Goal: Task Accomplishment & Management: Use online tool/utility

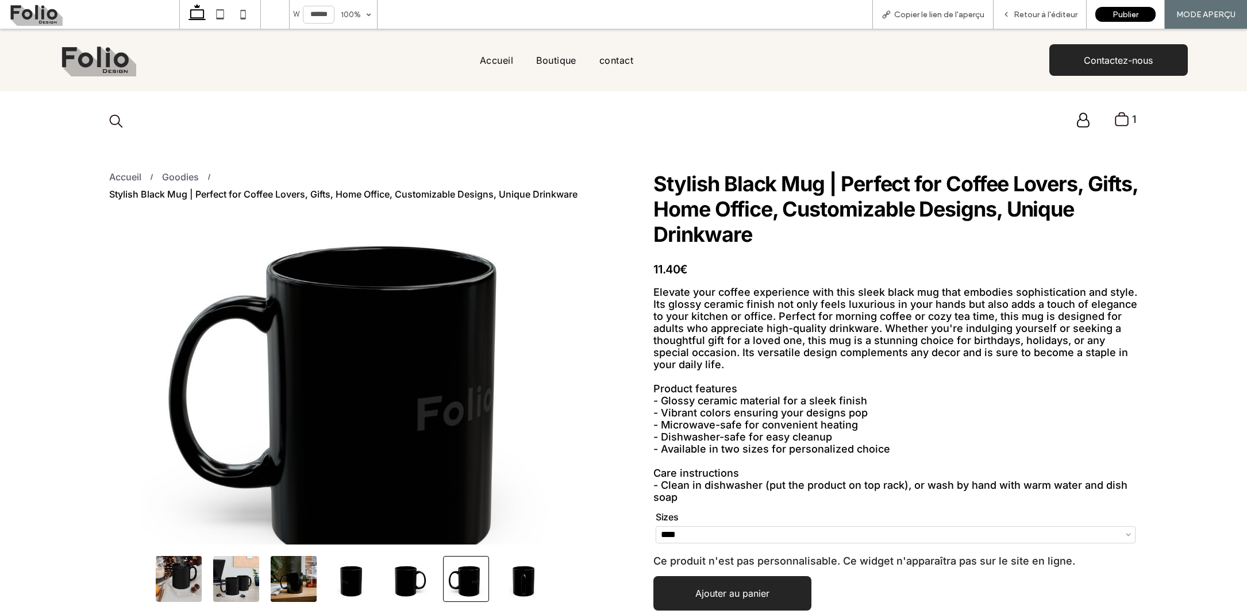
click at [1117, 120] on icon ".st0-undefined{fill-rule:evenodd;clip-rule:evenodd;}" at bounding box center [1121, 120] width 15 height 16
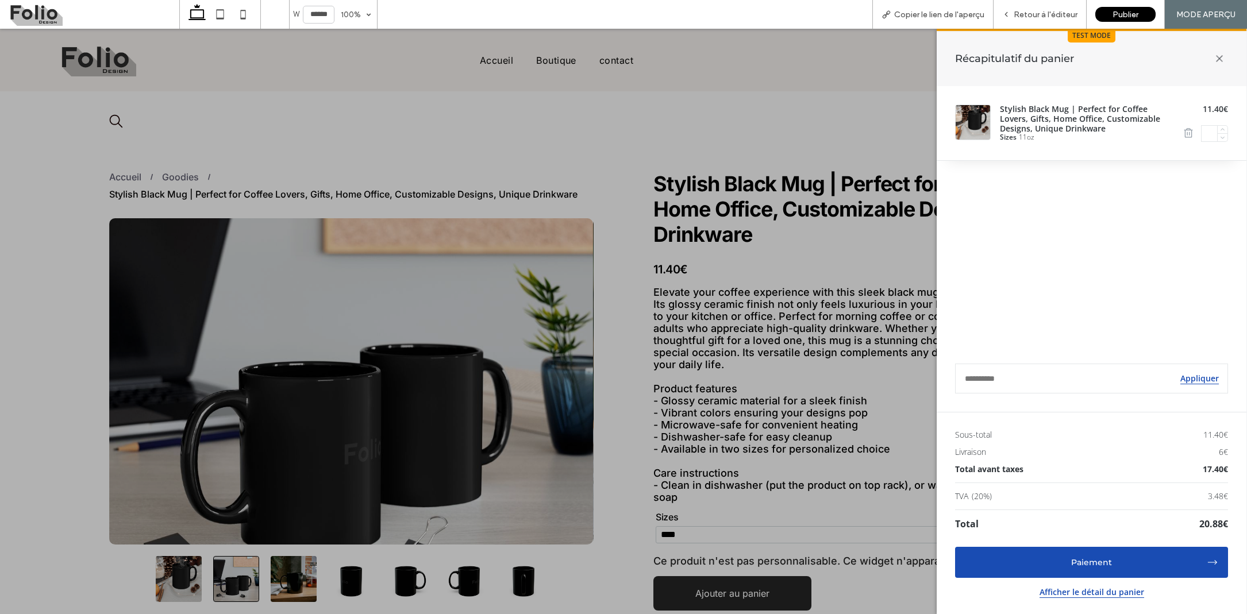
click at [1220, 59] on icon at bounding box center [1220, 59] width 24 height 24
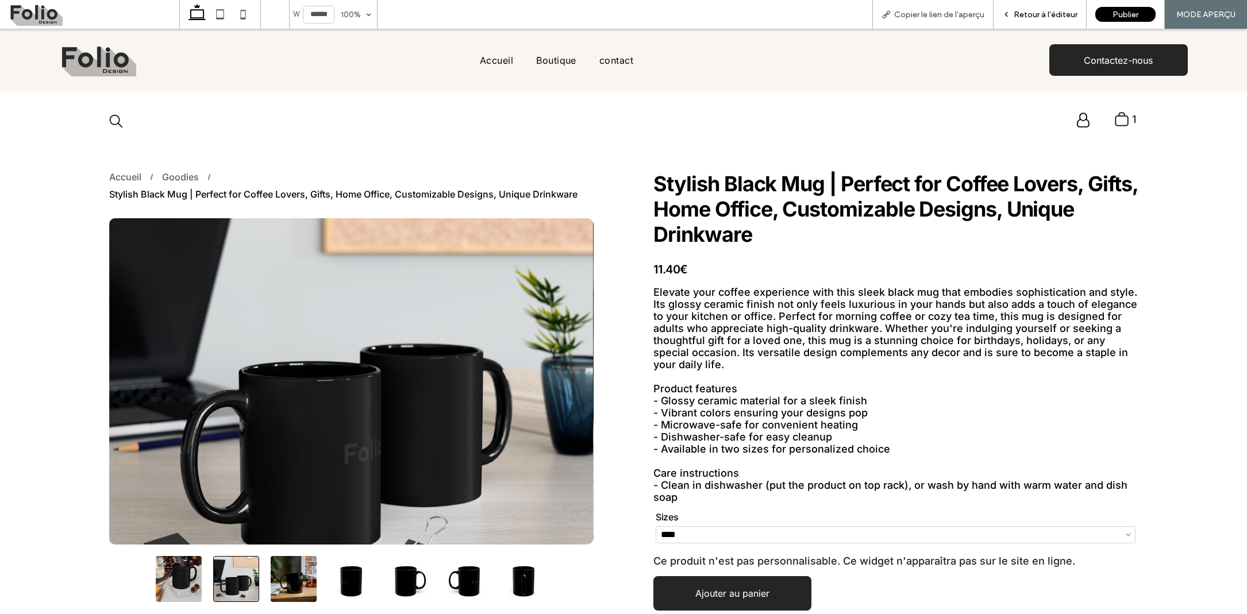
click at [1020, 14] on span "Retour à l'éditeur" at bounding box center [1046, 15] width 64 height 10
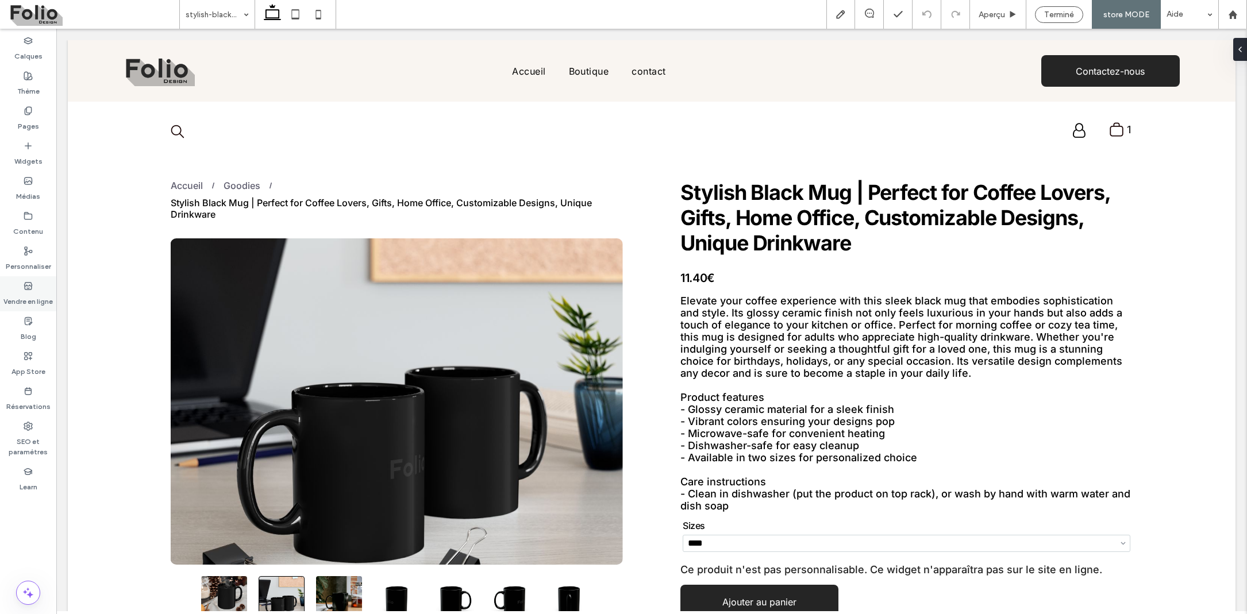
click at [39, 302] on label "Vendre en ligne" at bounding box center [27, 299] width 49 height 16
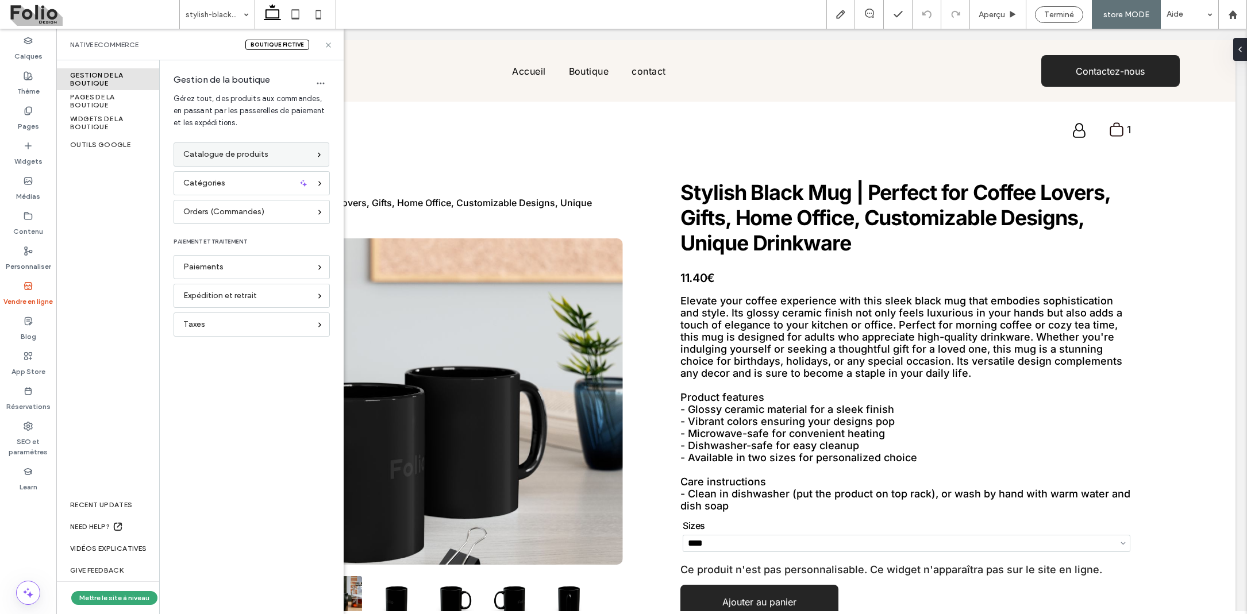
click at [238, 145] on div "Catalogue de produits" at bounding box center [252, 155] width 156 height 24
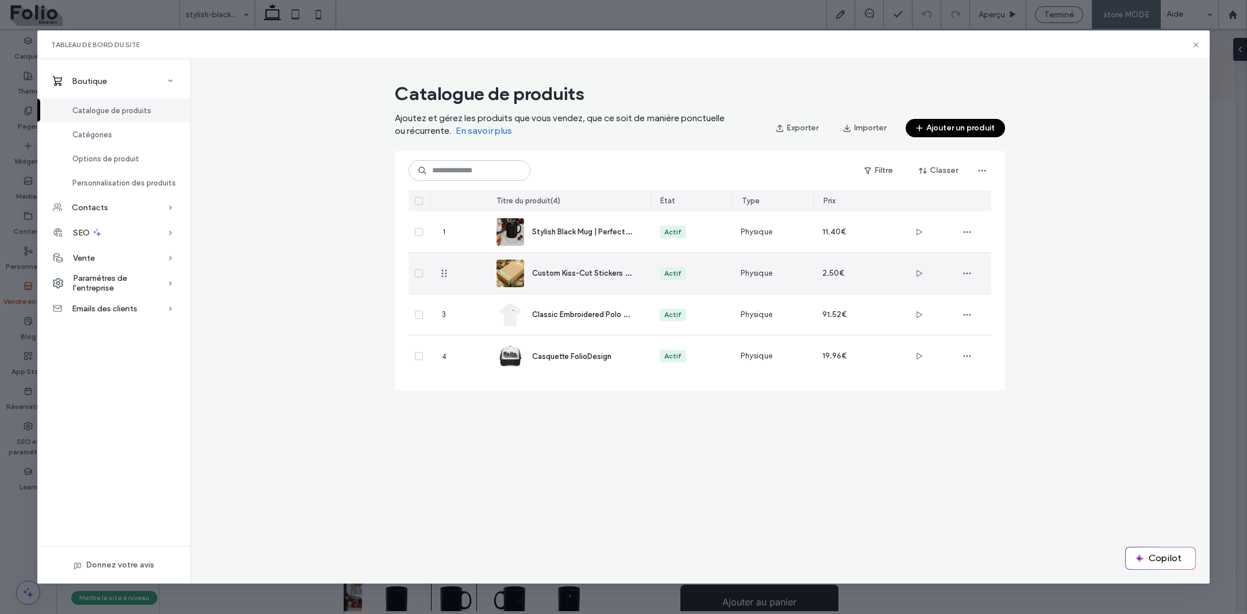
click at [586, 272] on span "Custom Kiss-Cut Stickers for Laptop, Journals, Scrapbooking, Gift Wrapping, Par…" at bounding box center [722, 272] width 380 height 11
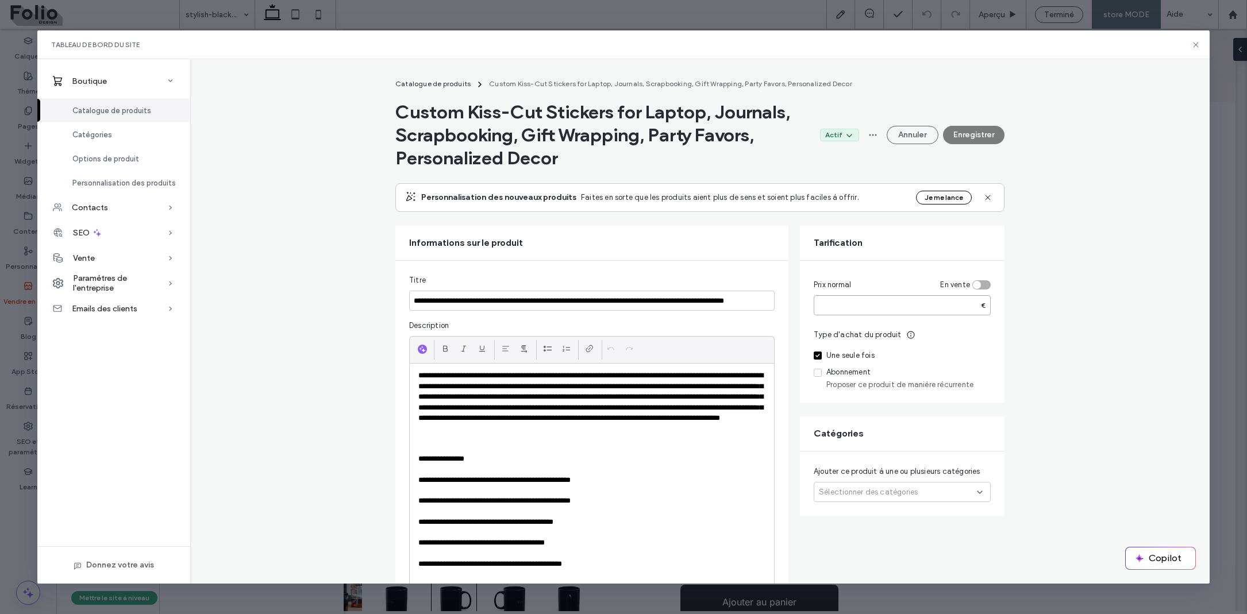
click at [833, 307] on input "***" at bounding box center [902, 305] width 177 height 20
click at [817, 305] on input "***" at bounding box center [902, 305] width 177 height 20
type input "***"
click at [879, 346] on div "Type d'achat du produit Une seule fois Abonnement Proposer ce produit de manièr…" at bounding box center [902, 359] width 177 height 60
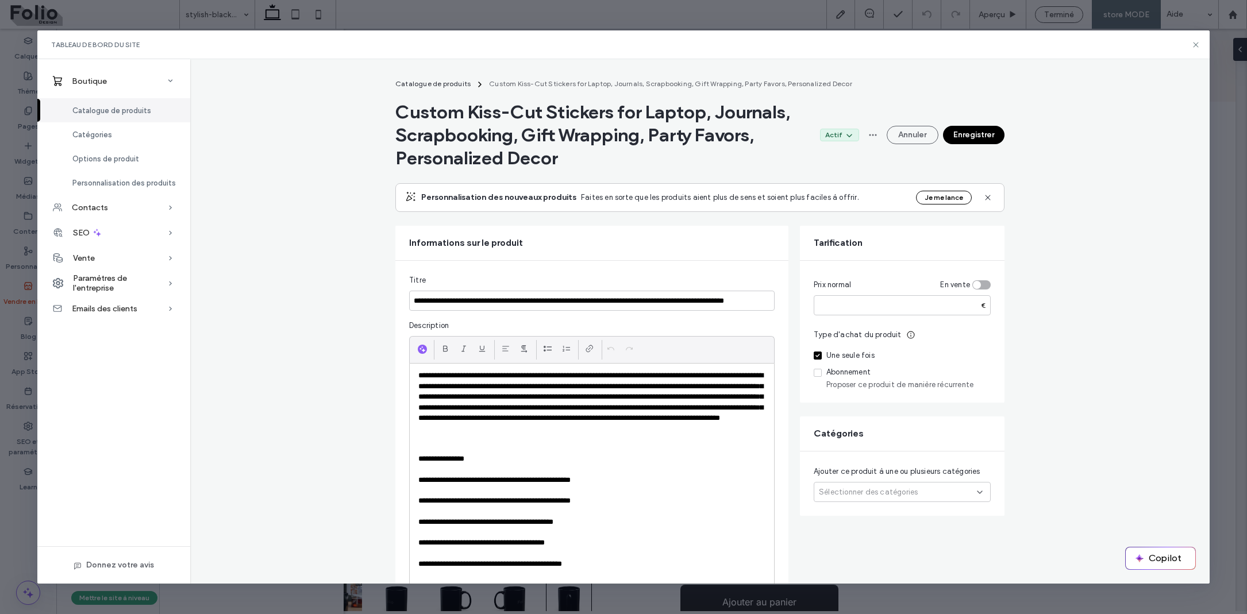
click at [914, 344] on div "Type d'achat du produit Une seule fois Abonnement Proposer ce produit de manièr…" at bounding box center [902, 359] width 177 height 60
click at [966, 129] on button "Enregistrer" at bounding box center [973, 135] width 61 height 18
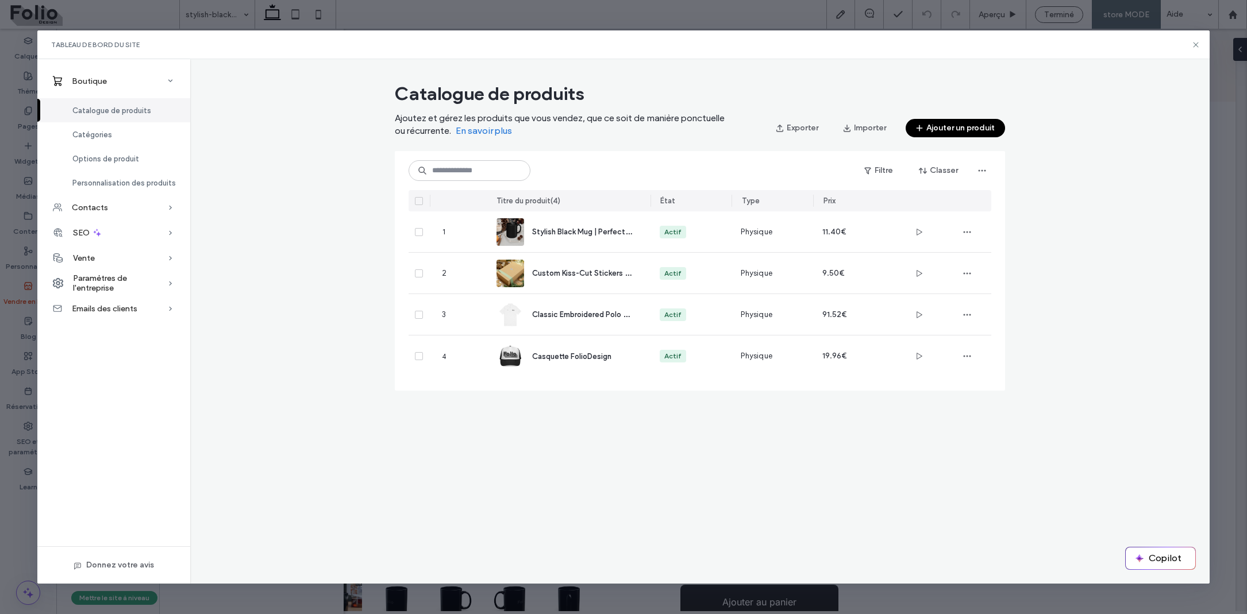
click at [1207, 55] on div "Tableau de bord du site" at bounding box center [623, 44] width 1172 height 29
click at [1193, 43] on icon at bounding box center [1195, 44] width 9 height 9
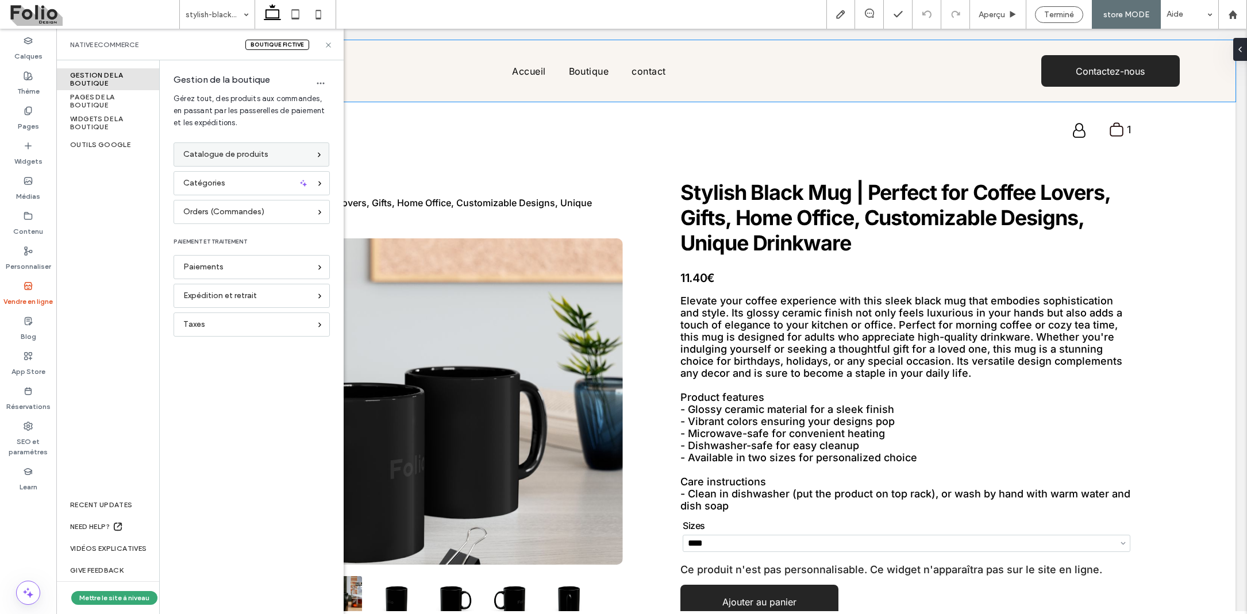
click at [248, 156] on span "Catalogue de produits" at bounding box center [225, 154] width 85 height 13
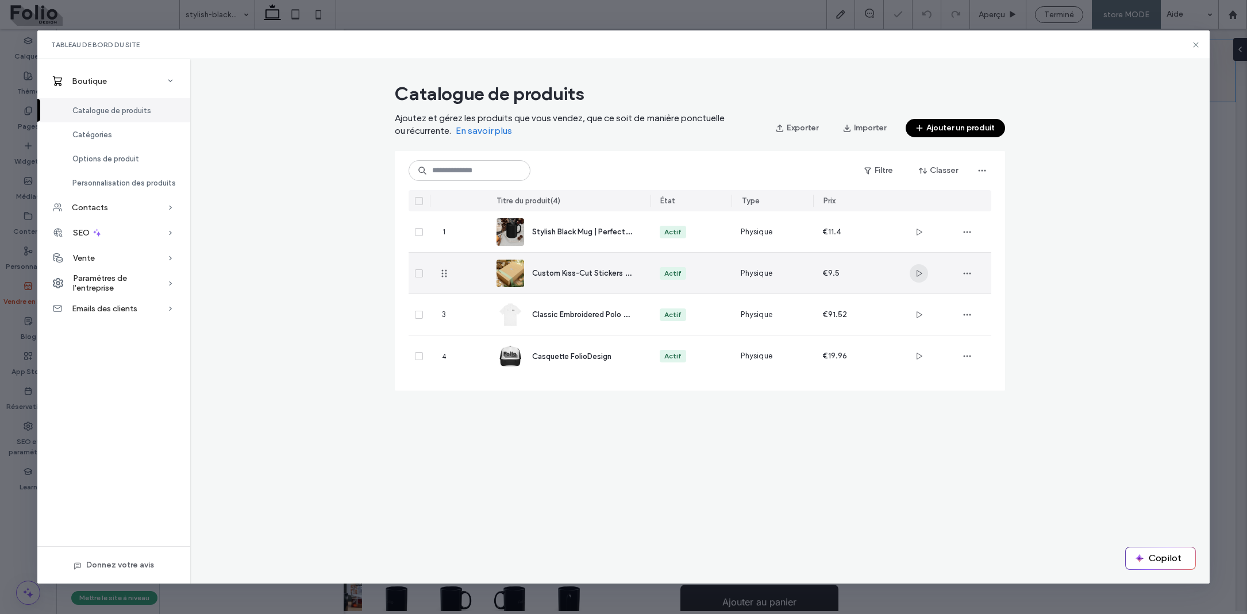
click at [921, 270] on icon "button" at bounding box center [918, 273] width 9 height 9
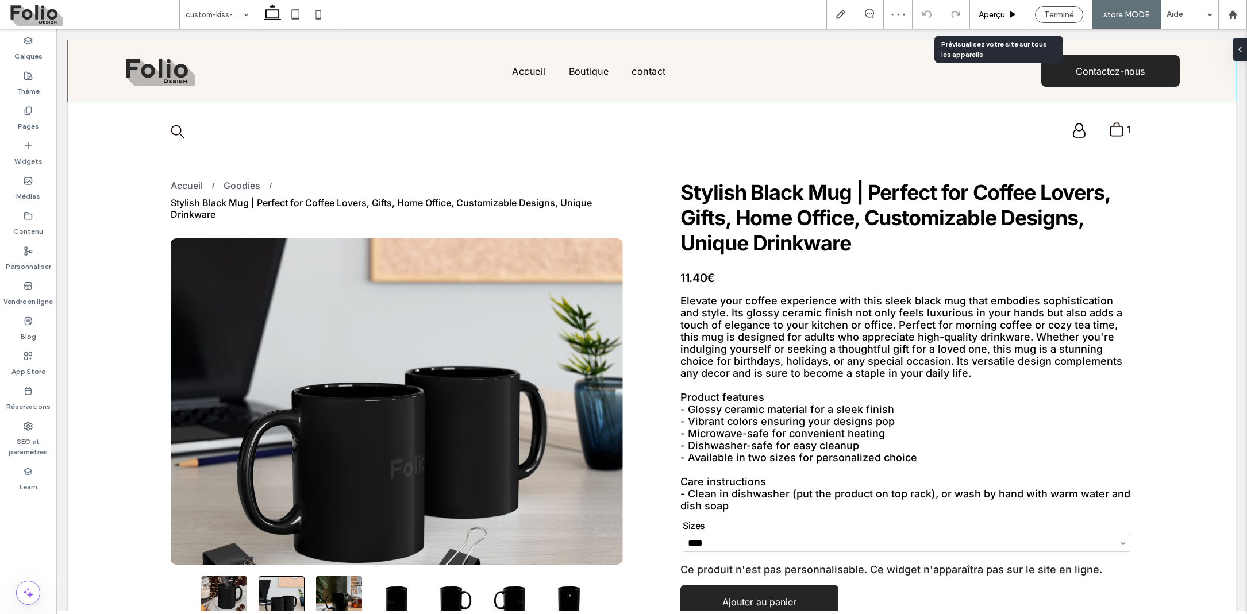
click at [993, 14] on span "Aperçu" at bounding box center [992, 15] width 26 height 10
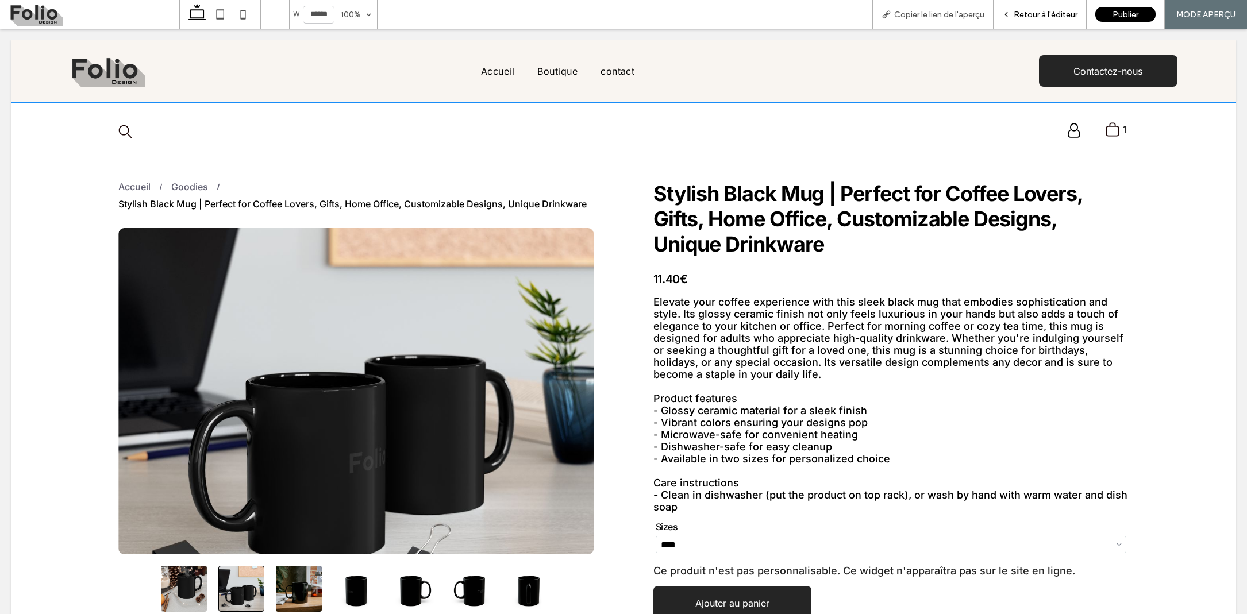
click at [1038, 16] on span "Retour à l'éditeur" at bounding box center [1046, 15] width 64 height 10
